Goal: Task Accomplishment & Management: Manage account settings

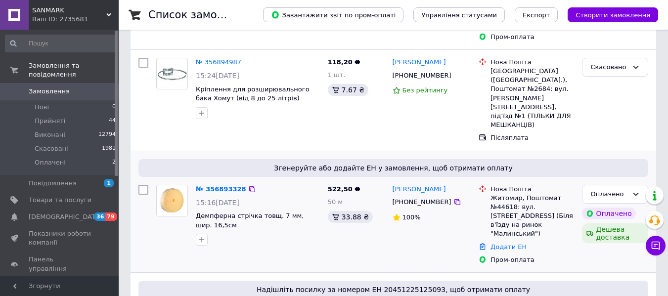
scroll to position [198, 0]
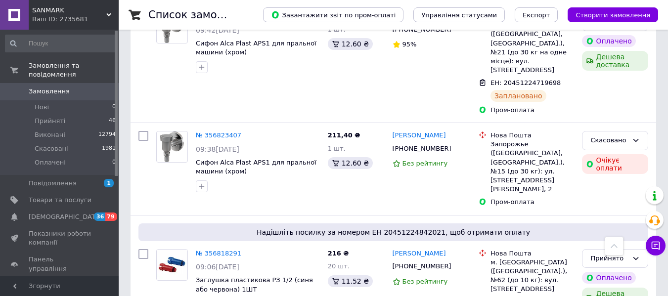
scroll to position [1087, 0]
